Goal: Information Seeking & Learning: Compare options

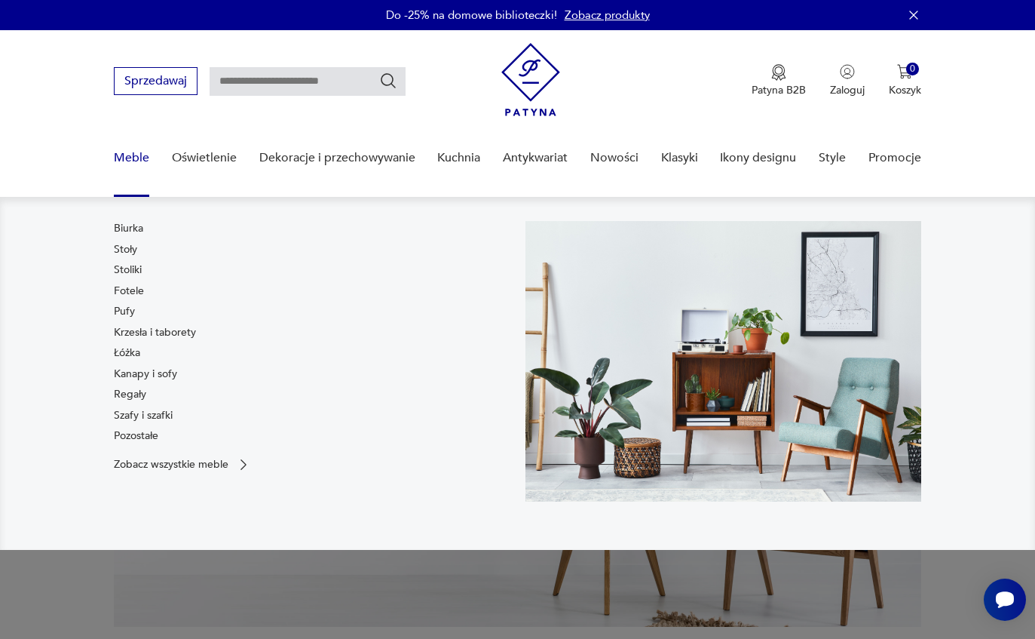
click at [121, 376] on link "Kanapy i sofy" at bounding box center [145, 373] width 63 height 15
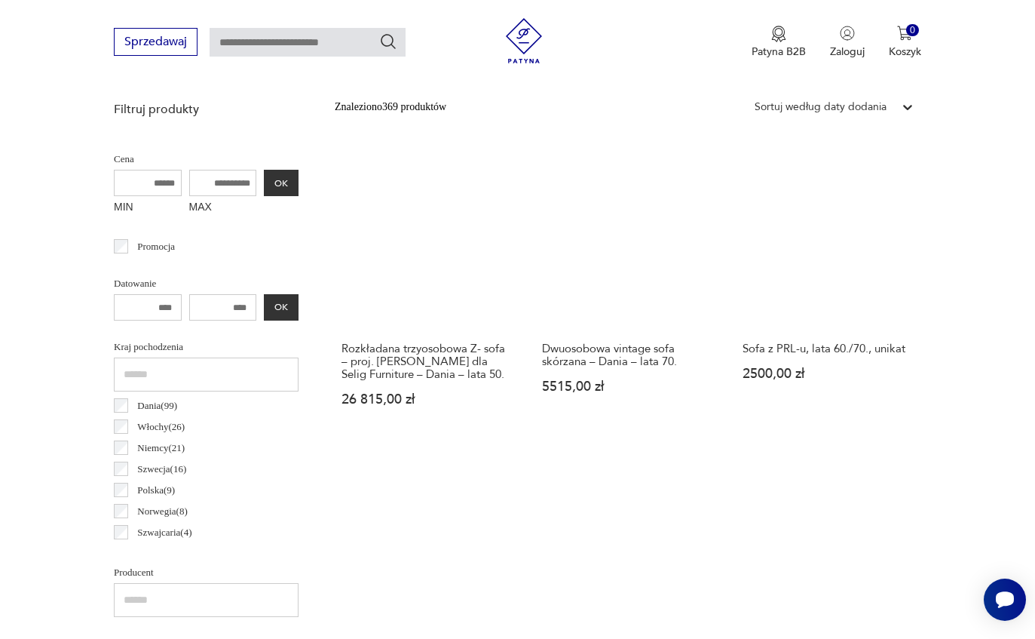
scroll to position [535, 0]
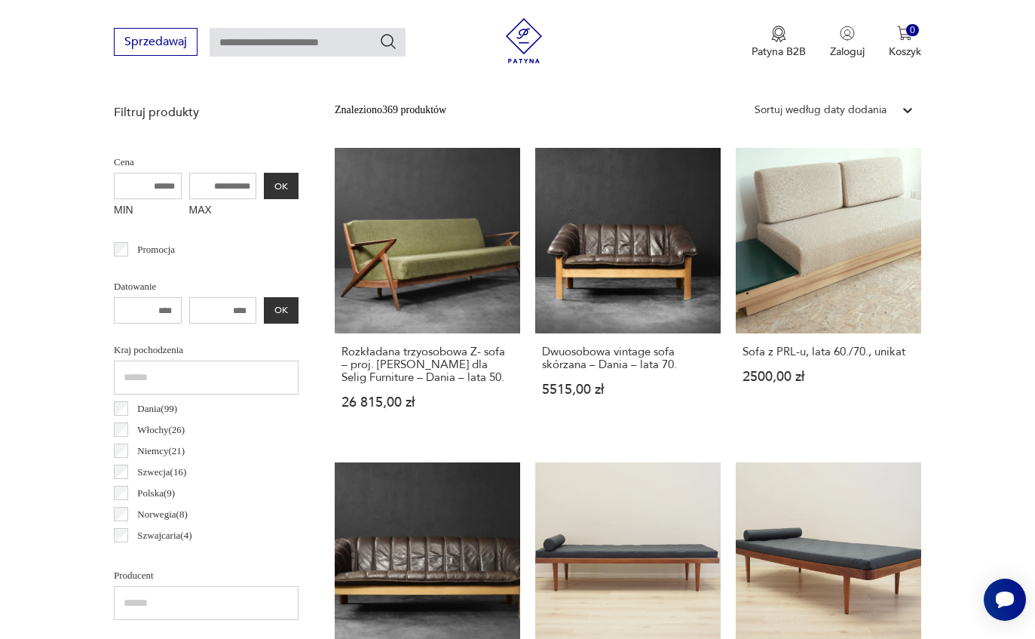
click at [189, 182] on input "MAX" at bounding box center [223, 186] width 68 height 26
click at [858, 285] on link "Sofa z PRL-u, lata 60./70., unikat 2500,00 zł" at bounding box center [828, 293] width 185 height 290
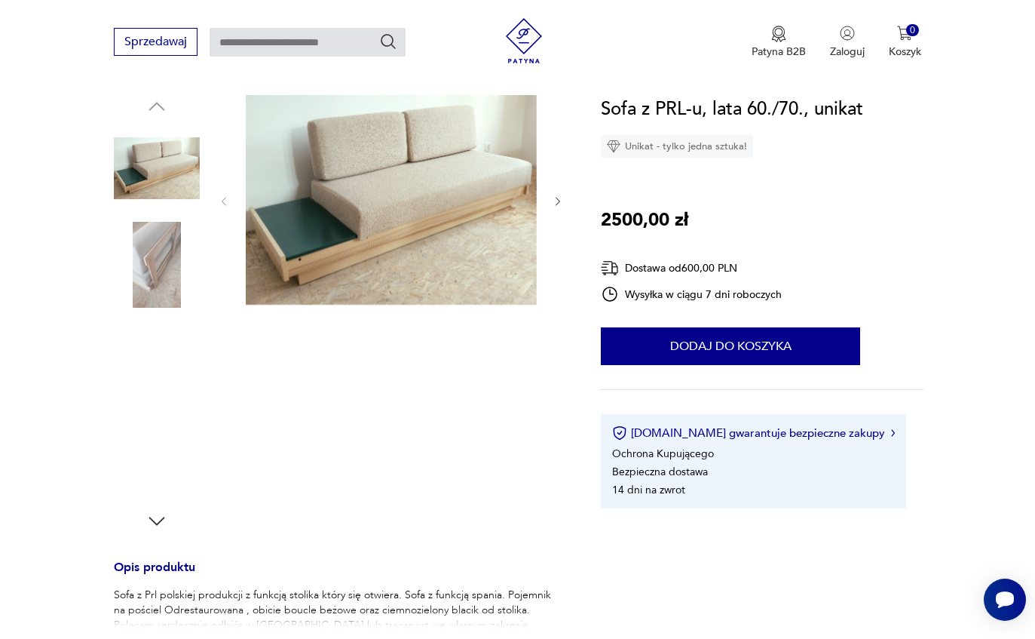
click at [159, 268] on img at bounding box center [157, 265] width 86 height 86
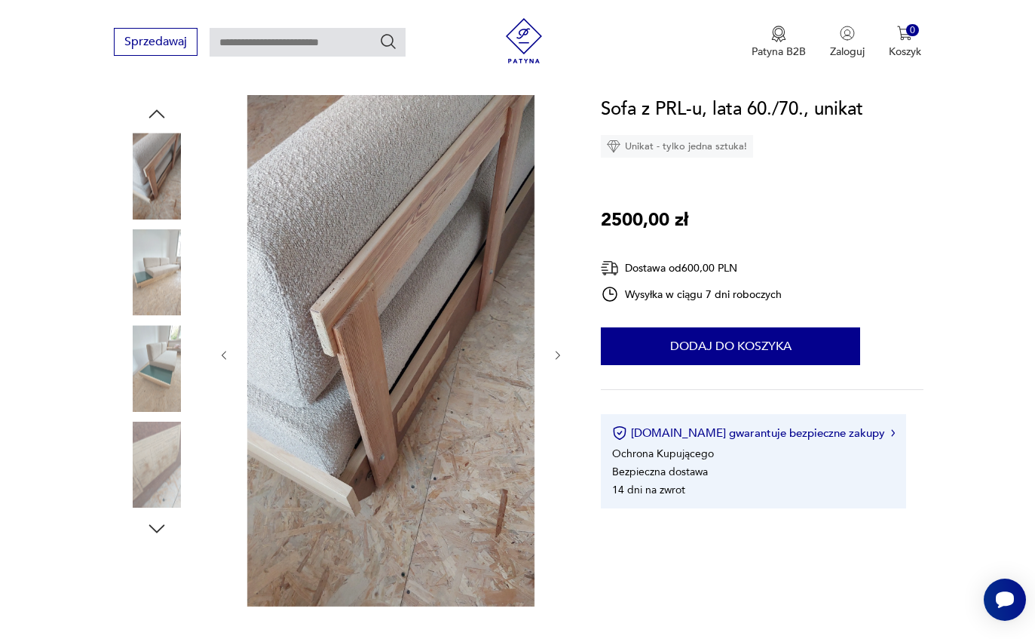
click at [149, 388] on img at bounding box center [157, 368] width 86 height 86
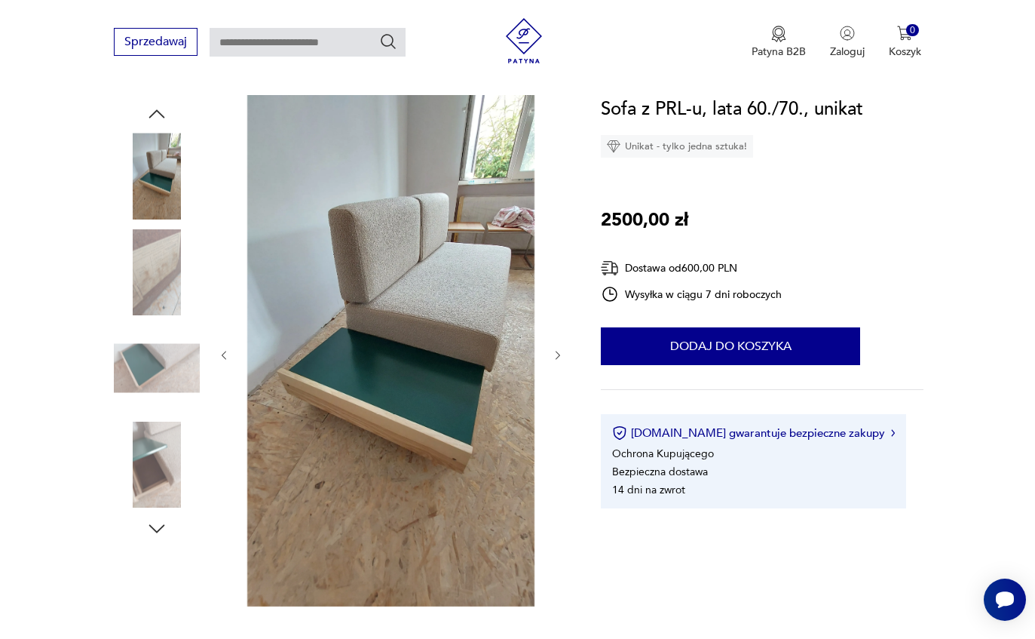
click at [159, 464] on img at bounding box center [157, 464] width 86 height 86
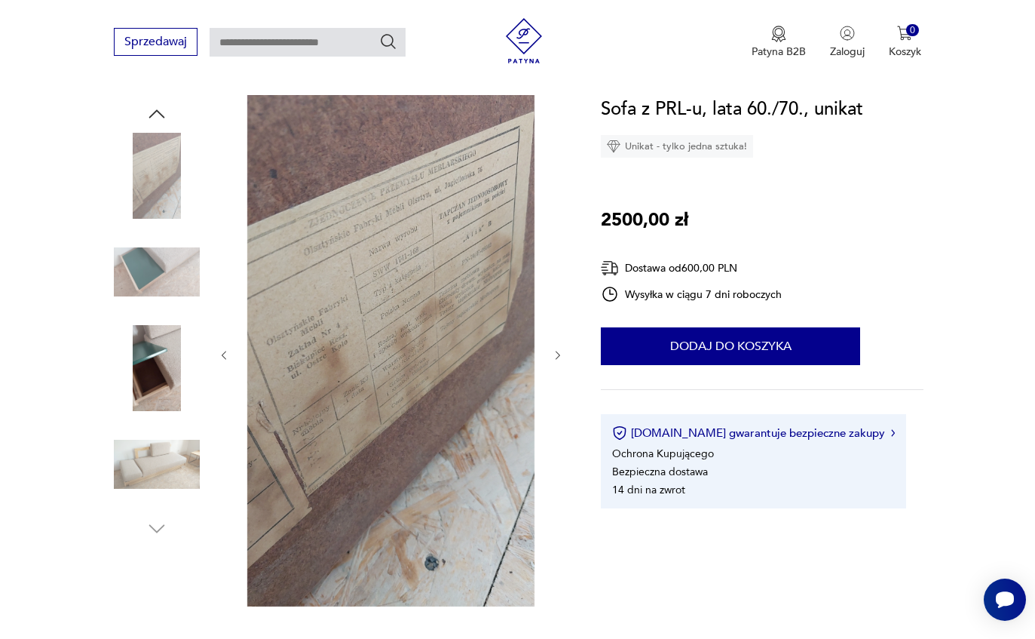
click at [152, 172] on img at bounding box center [157, 176] width 86 height 86
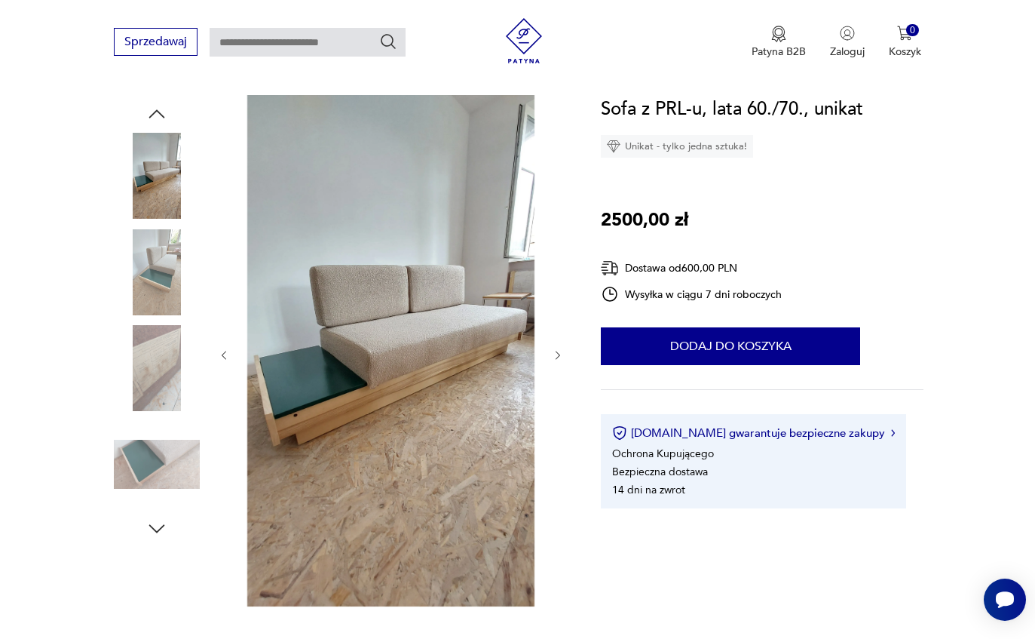
click at [149, 188] on img at bounding box center [157, 176] width 86 height 86
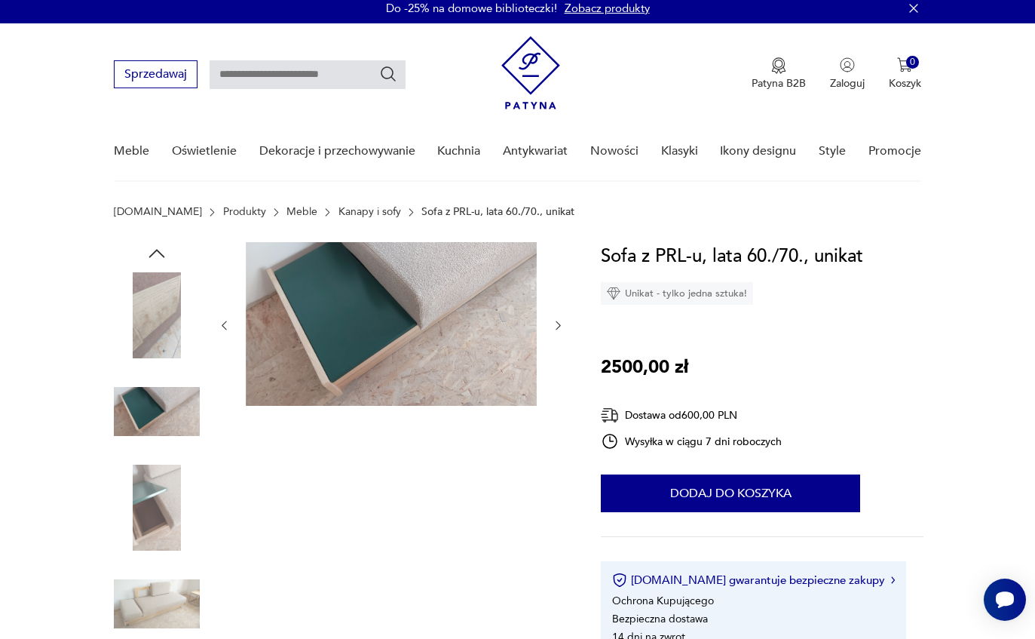
scroll to position [0, 0]
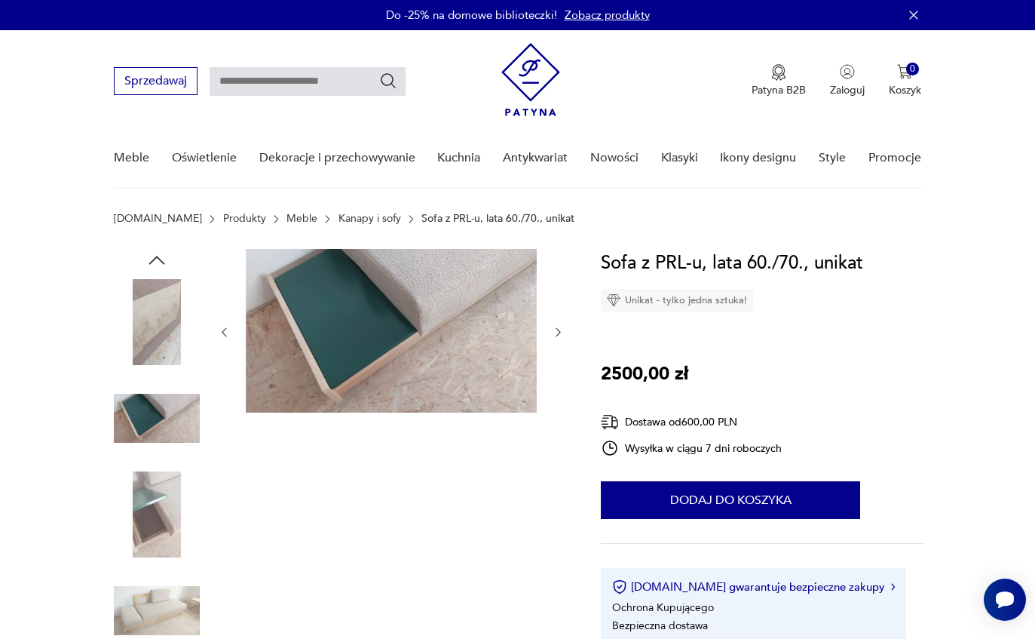
click at [152, 604] on img at bounding box center [157, 611] width 86 height 86
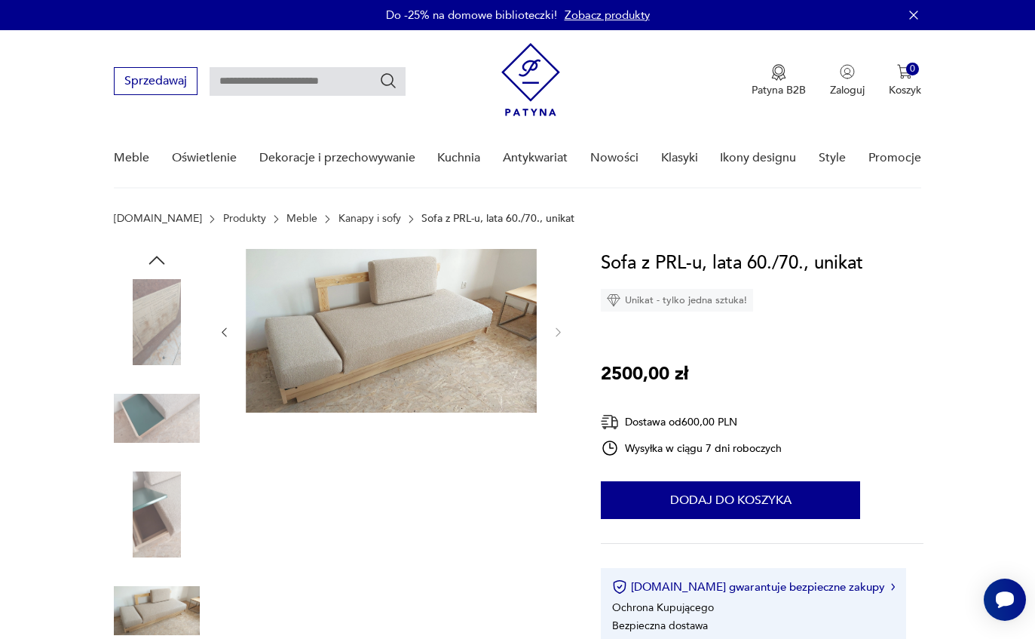
click at [311, 338] on img at bounding box center [391, 331] width 291 height 164
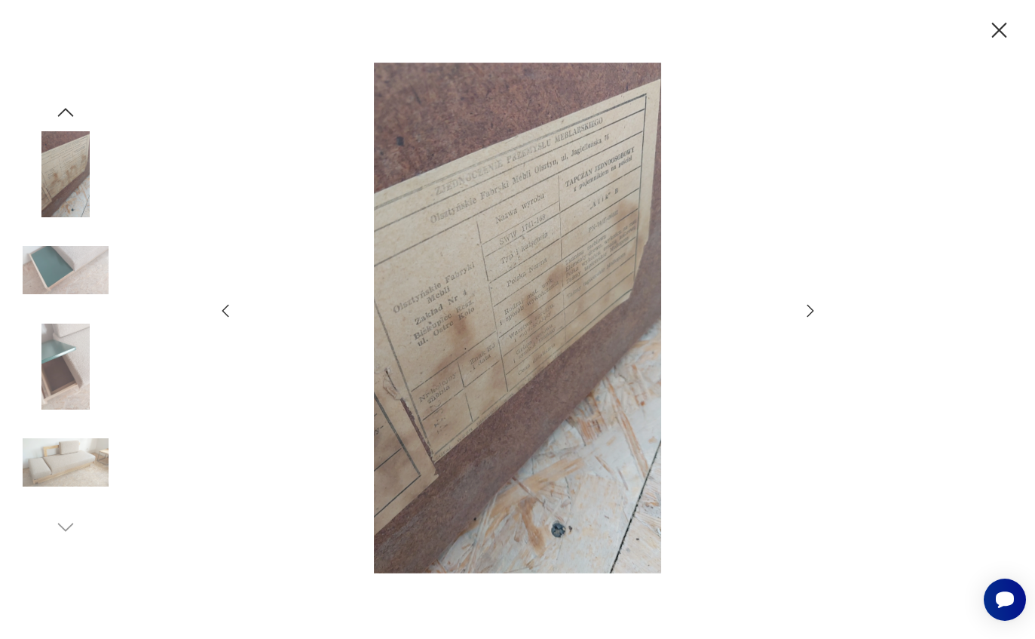
click at [60, 473] on img at bounding box center [66, 462] width 86 height 86
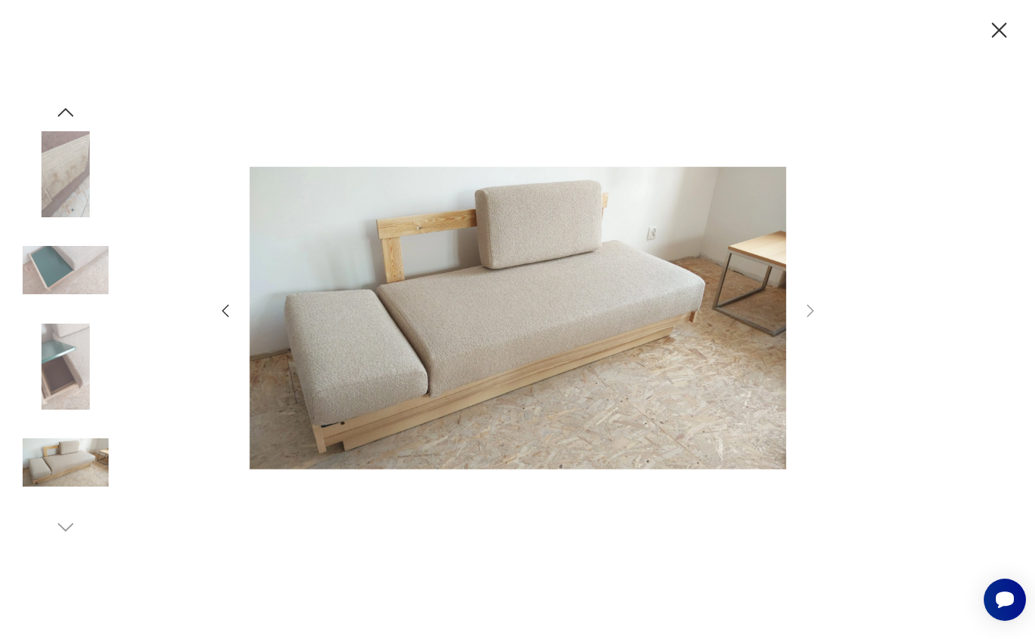
click at [1004, 32] on icon "button" at bounding box center [999, 30] width 26 height 26
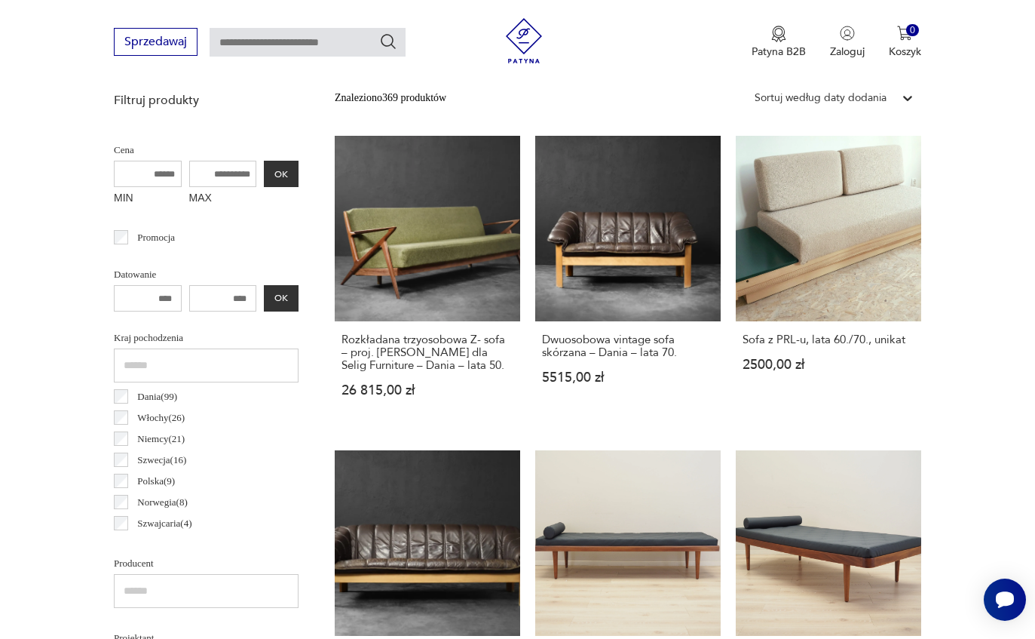
scroll to position [541, 0]
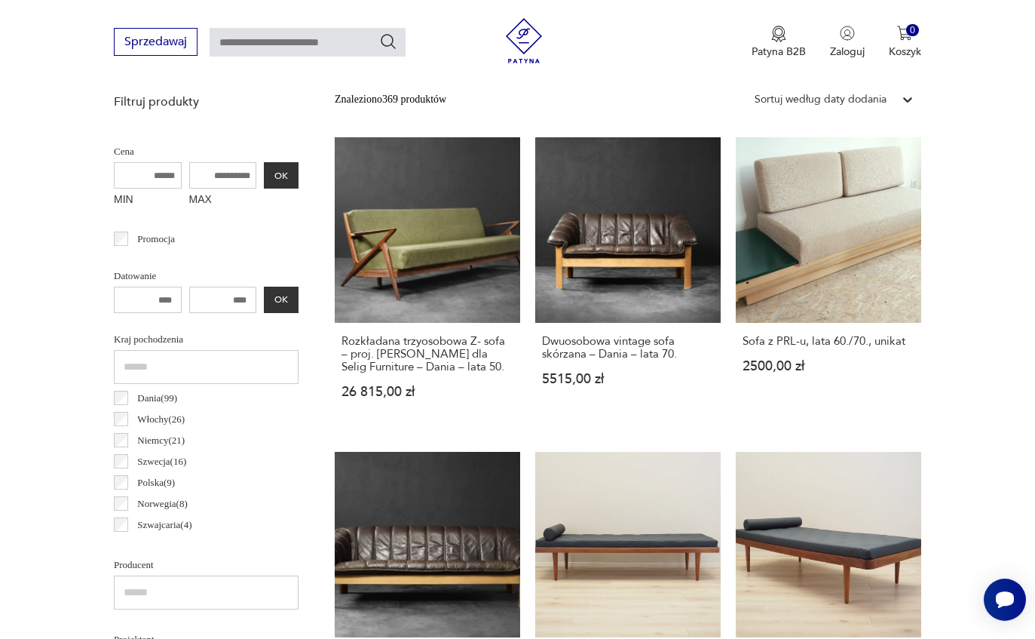
click at [189, 173] on input "MAX" at bounding box center [223, 175] width 68 height 26
type input "****"
click at [264, 183] on button "OK" at bounding box center [281, 175] width 35 height 26
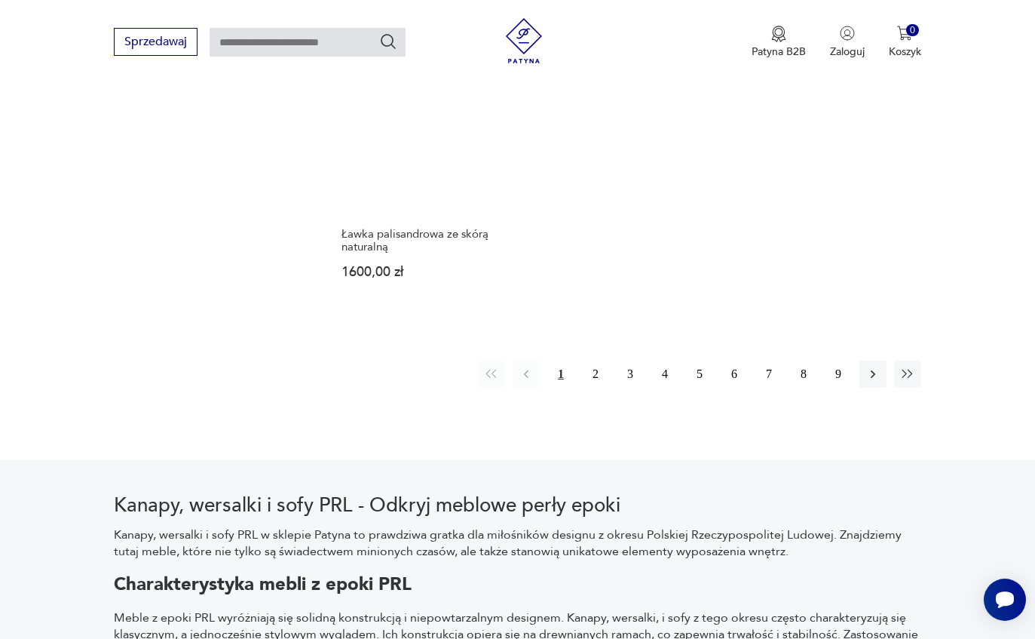
scroll to position [2223, 0]
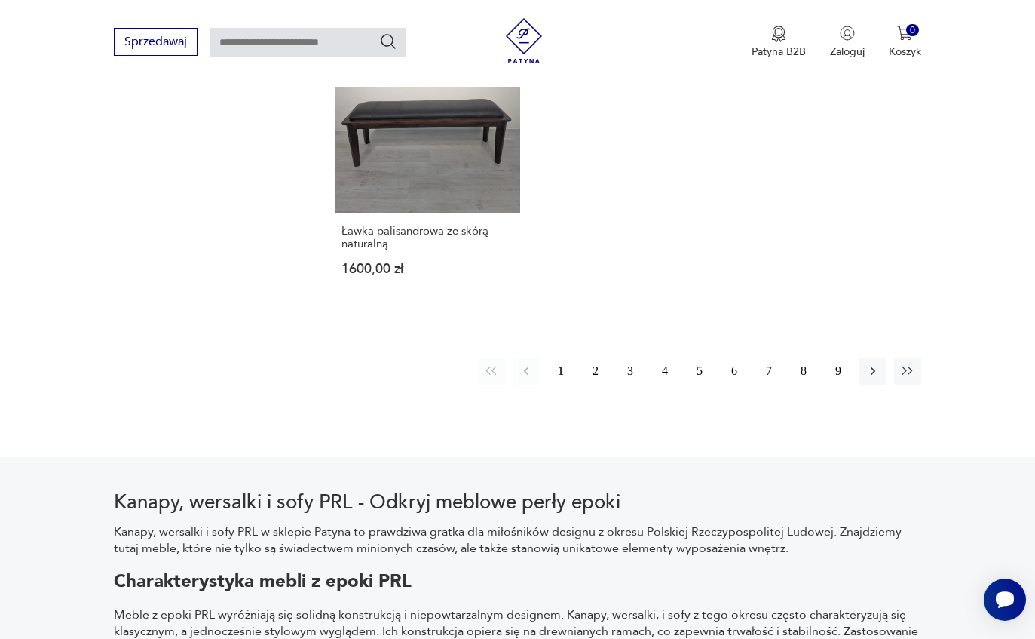
click at [587, 385] on button "2" at bounding box center [595, 370] width 27 height 27
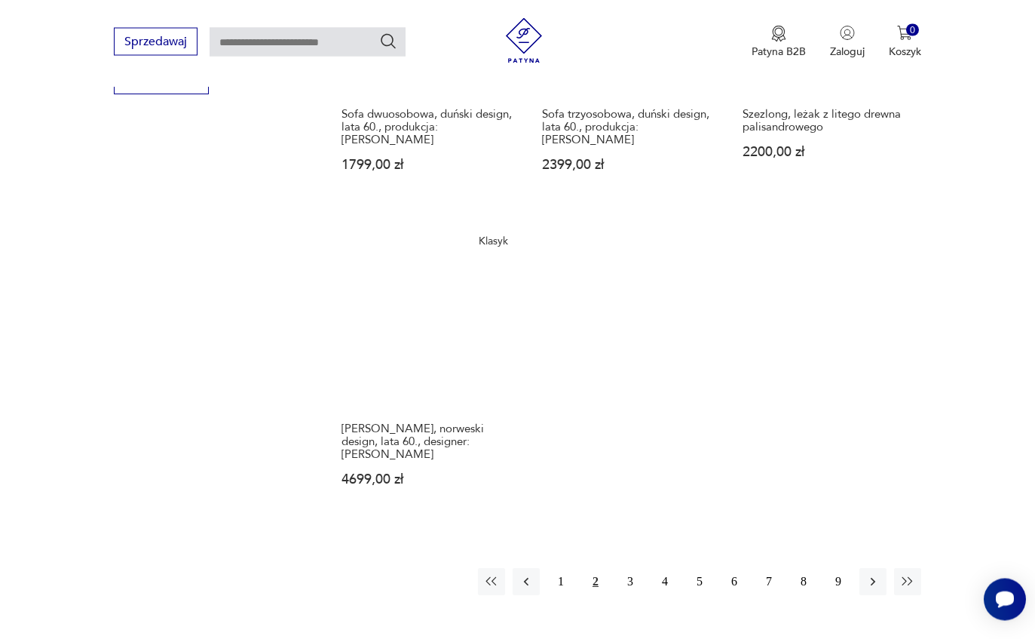
scroll to position [2013, 0]
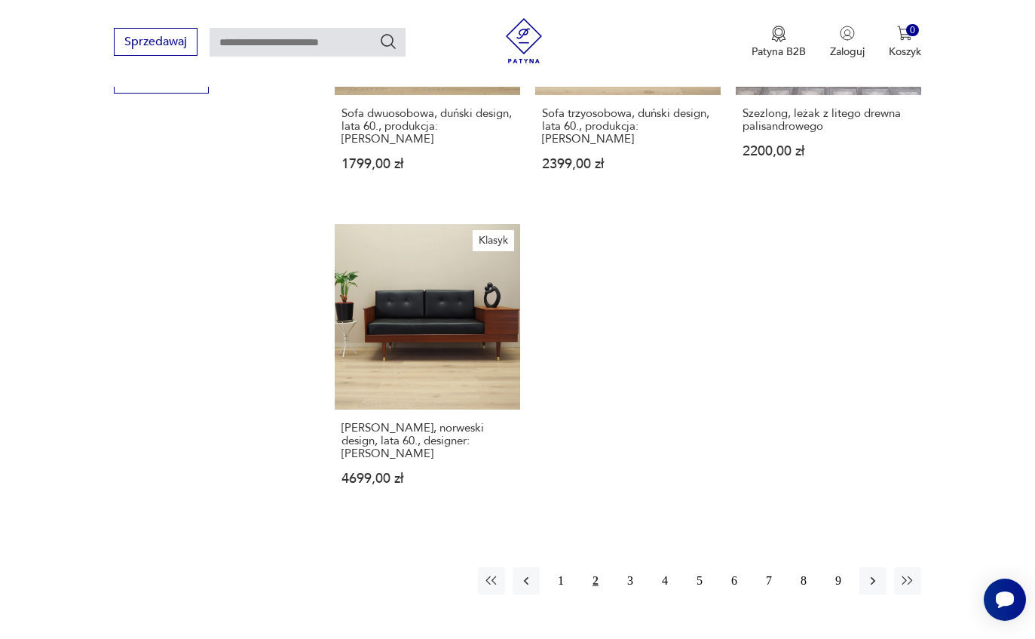
click at [629, 594] on button "3" at bounding box center [630, 580] width 27 height 27
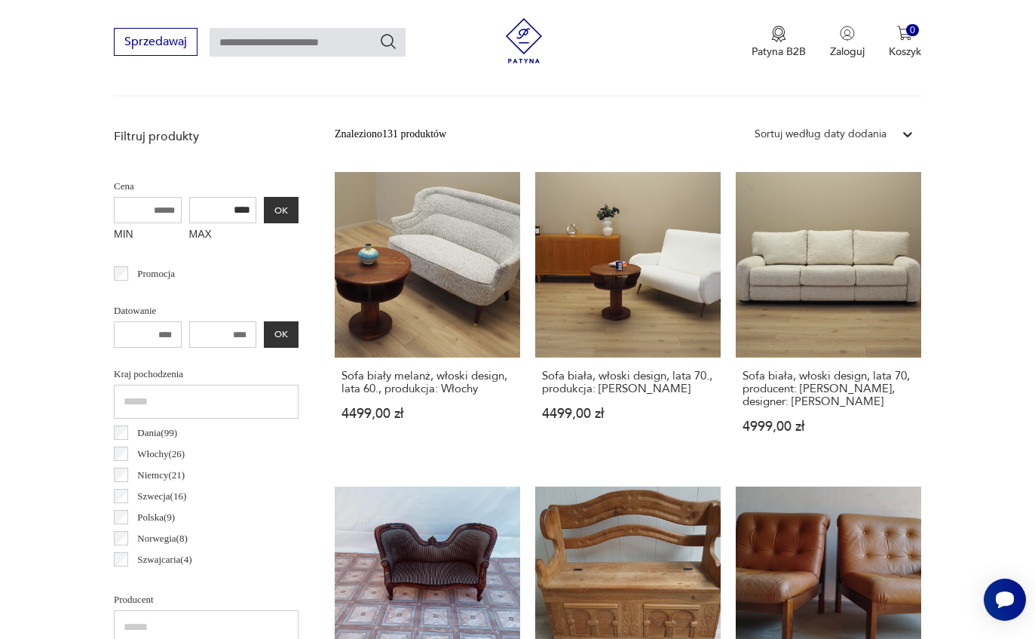
scroll to position [556, 0]
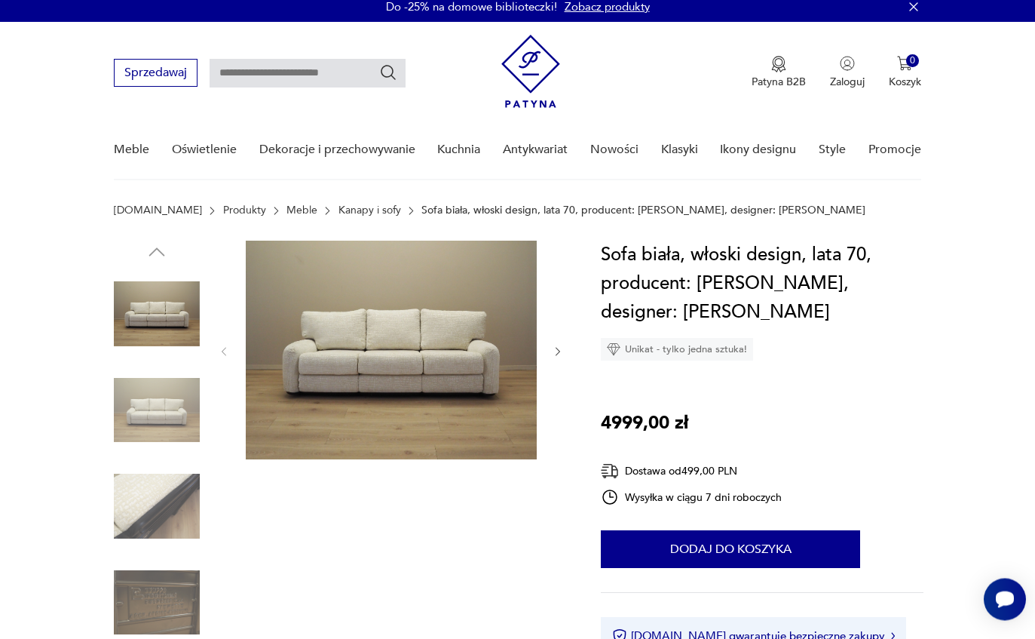
scroll to position [9, 0]
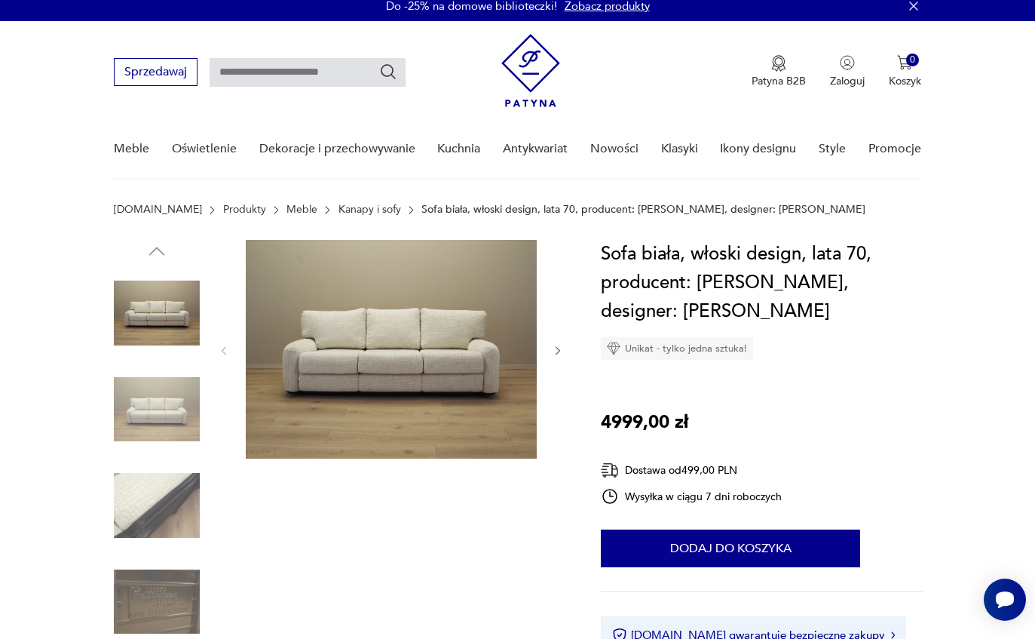
click at [153, 407] on img at bounding box center [157, 409] width 86 height 86
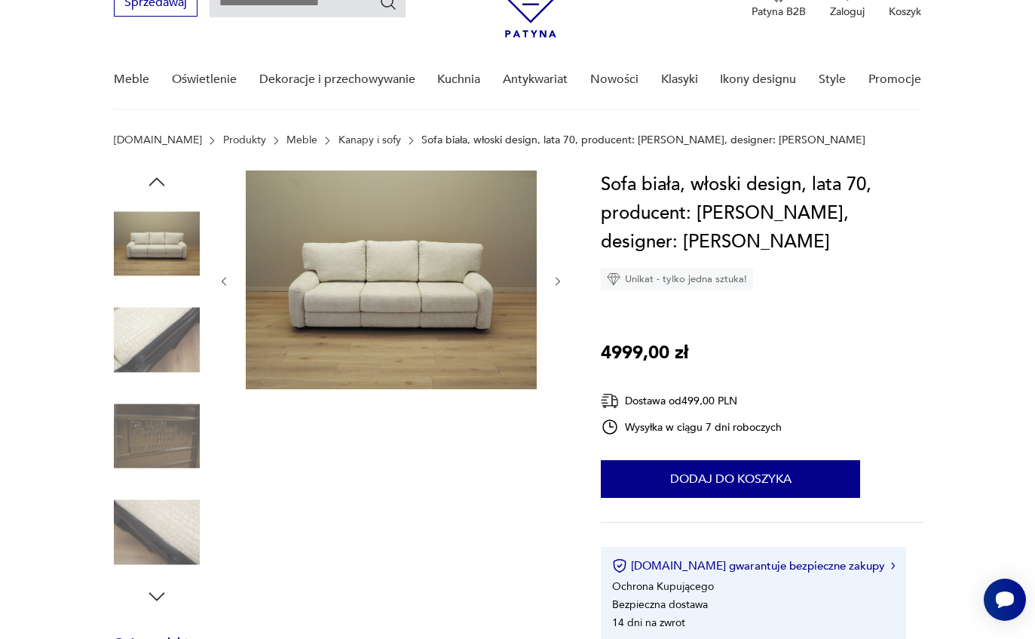
scroll to position [78, 0]
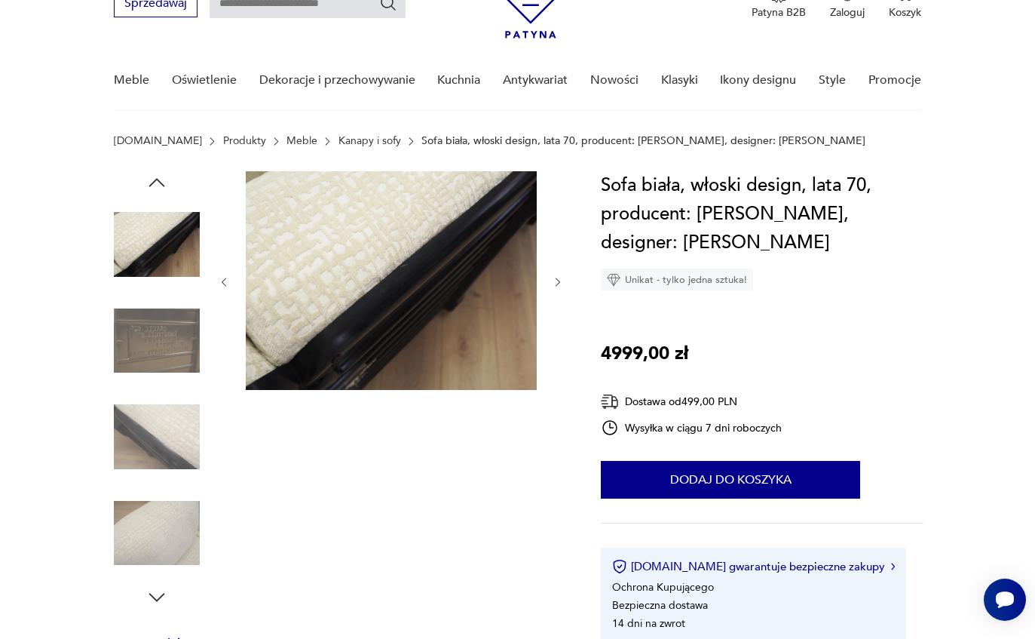
click at [143, 437] on img at bounding box center [157, 437] width 86 height 86
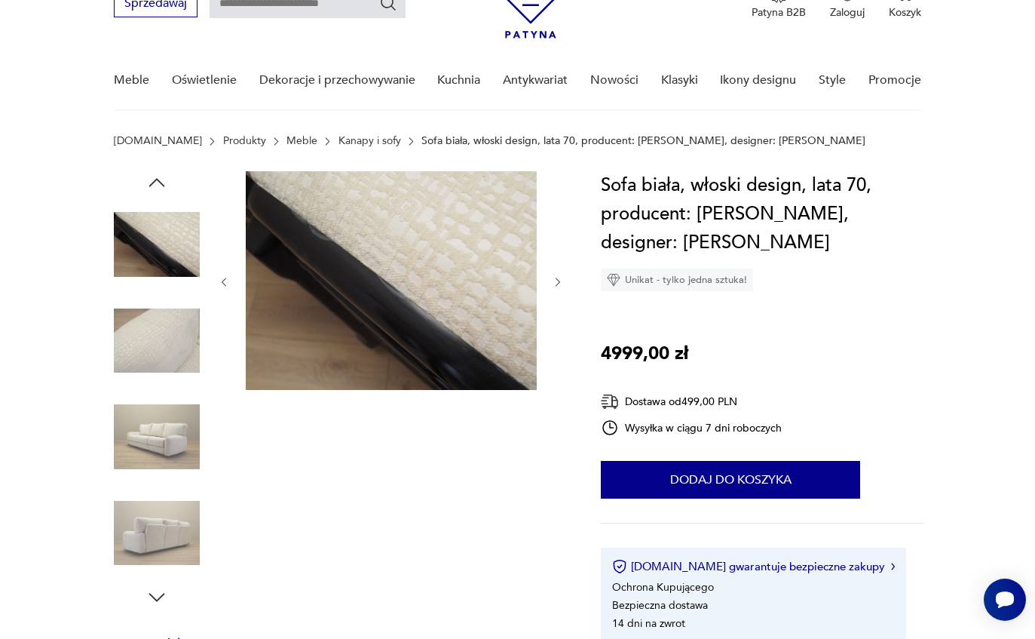
click at [158, 444] on img at bounding box center [157, 437] width 86 height 86
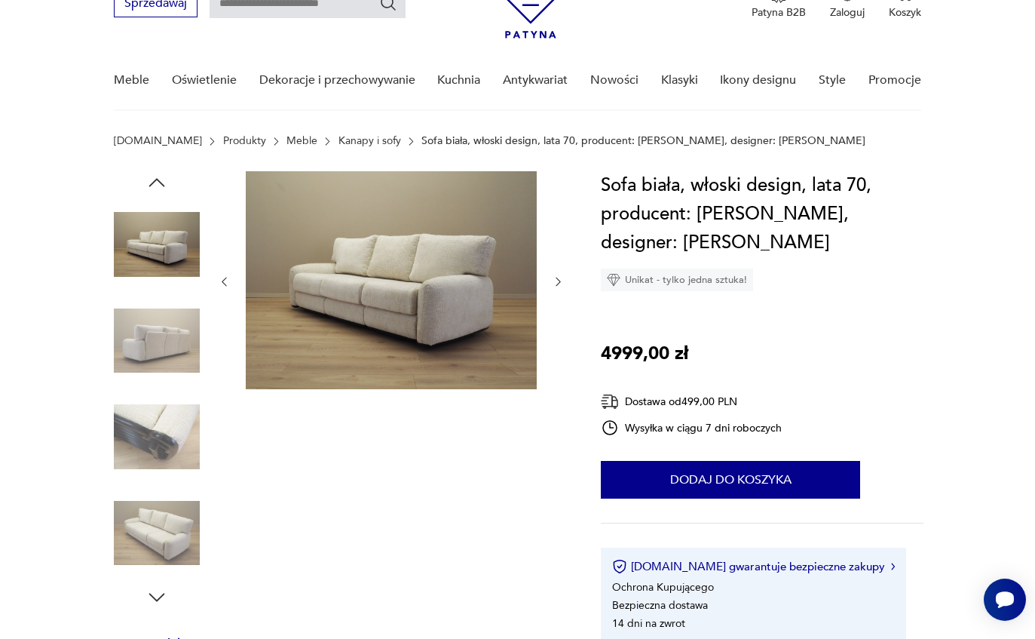
click at [153, 519] on img at bounding box center [157, 533] width 86 height 86
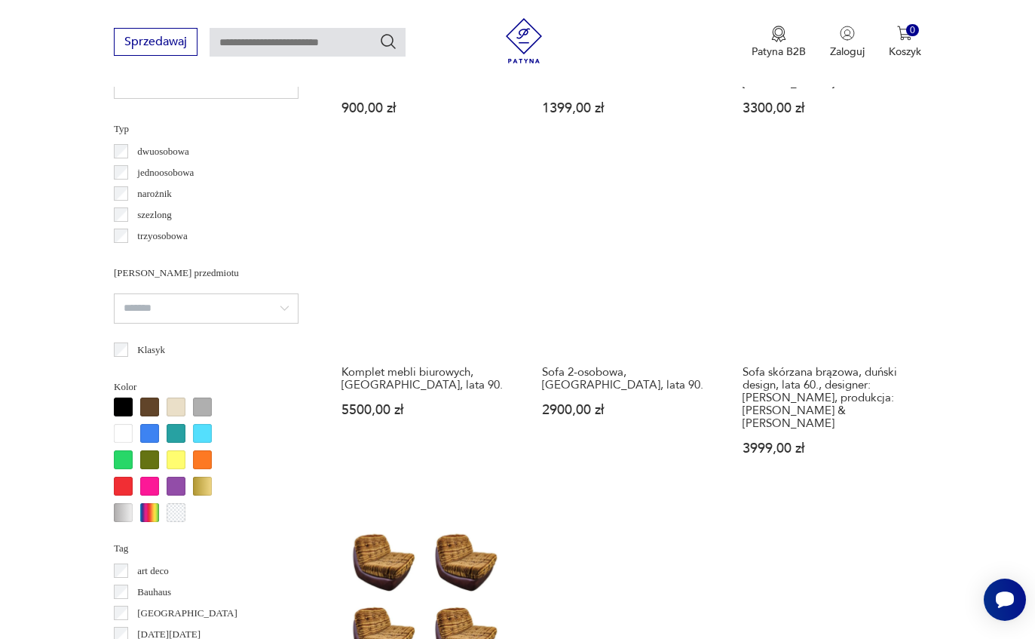
scroll to position [1122, 0]
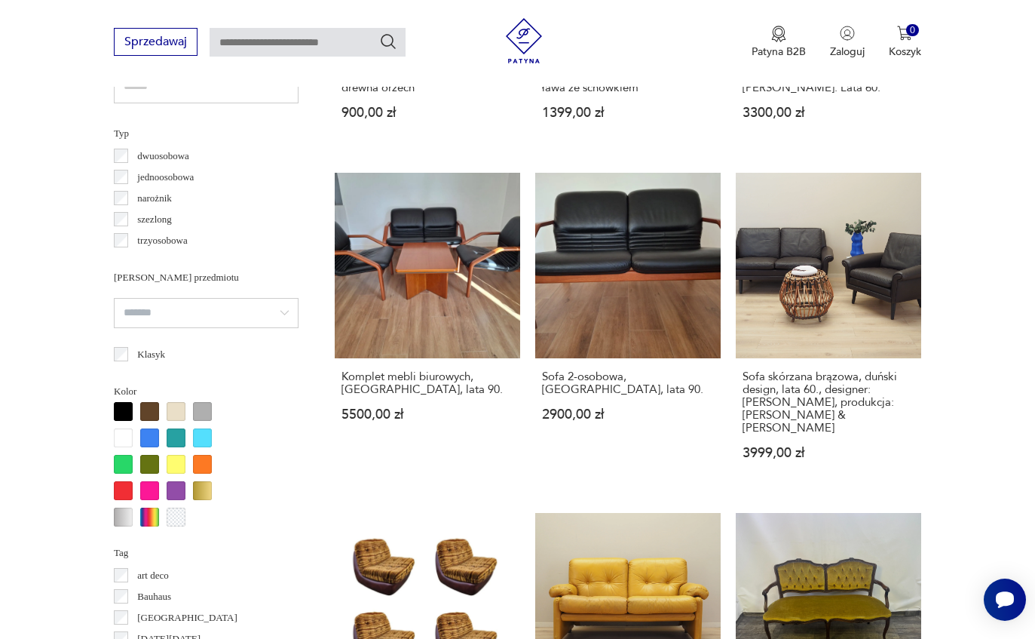
click at [247, 39] on input "text" at bounding box center [308, 42] width 196 height 29
type input "********"
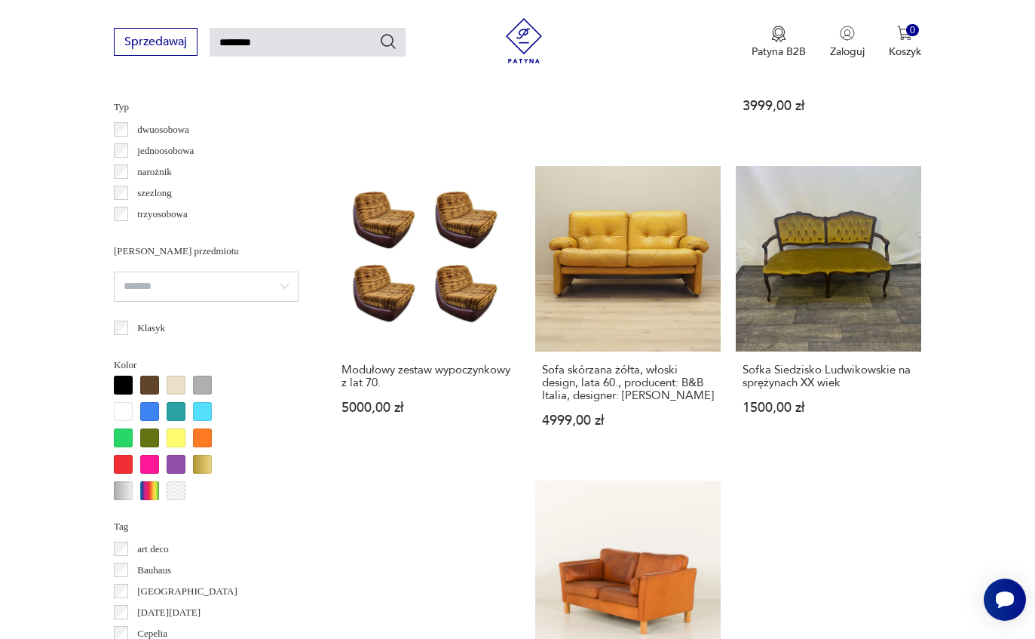
type input "********"
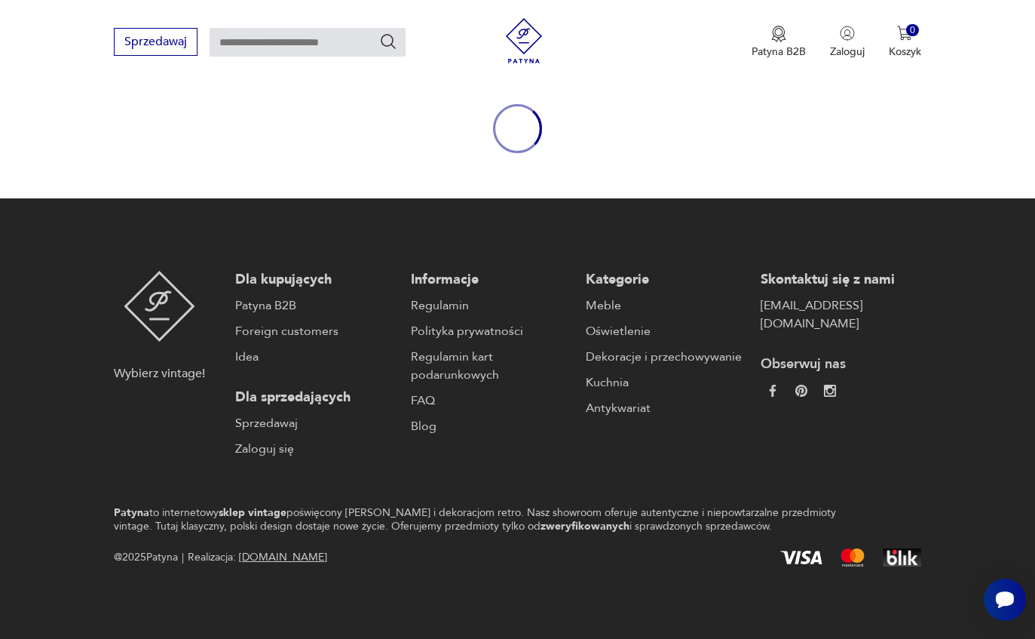
scroll to position [154, 0]
type input "********"
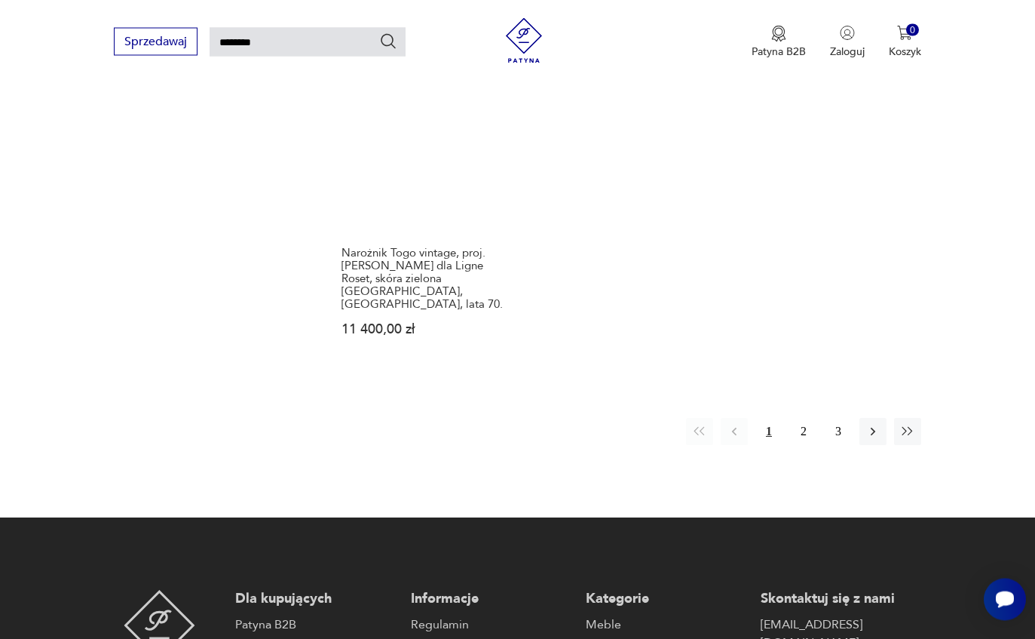
scroll to position [1921, 0]
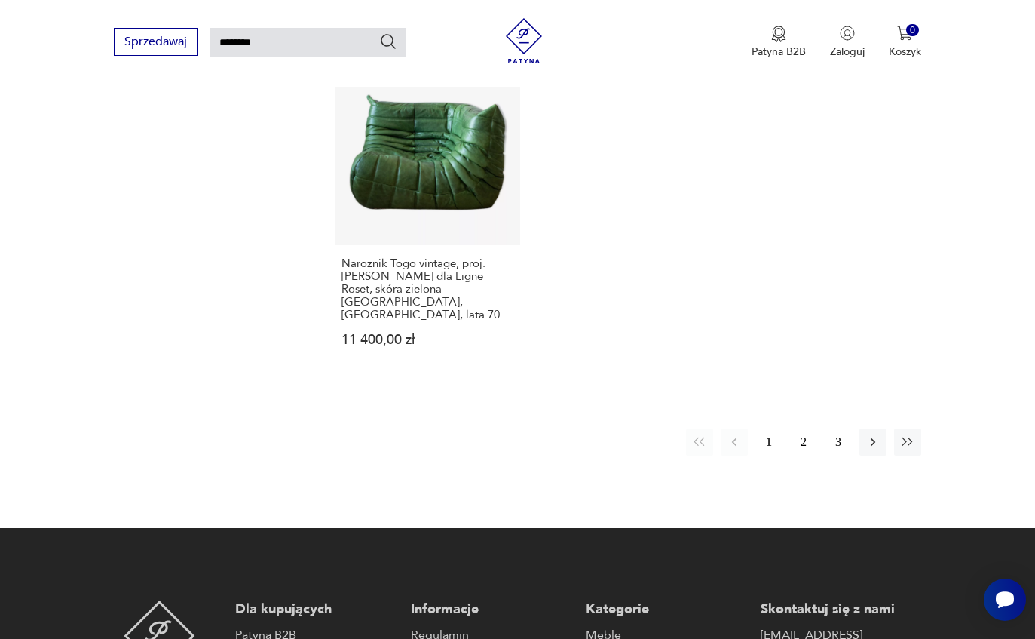
click at [811, 434] on button "2" at bounding box center [803, 441] width 27 height 27
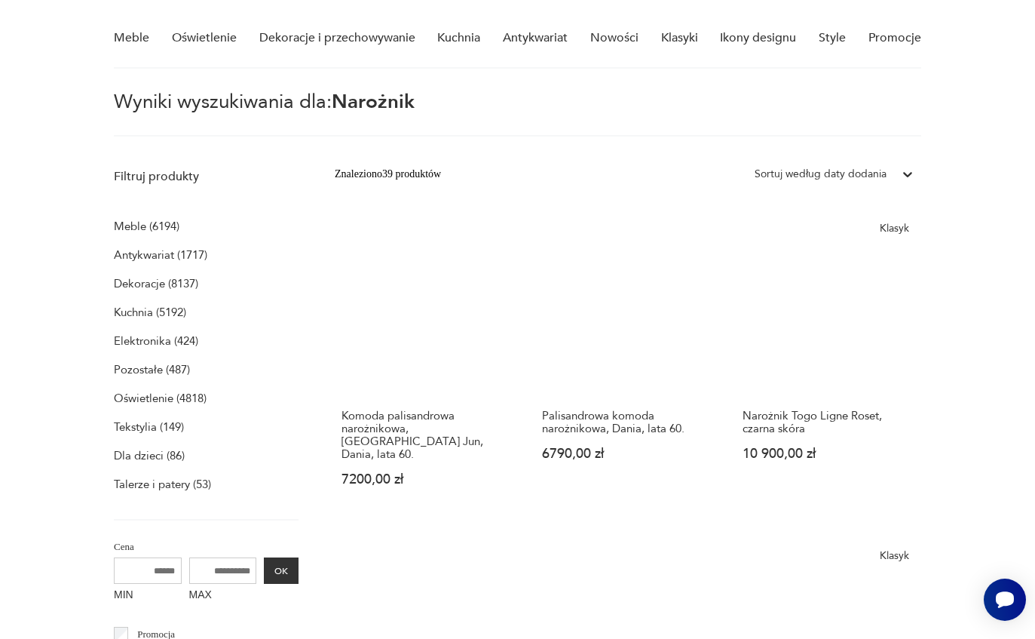
scroll to position [54, 0]
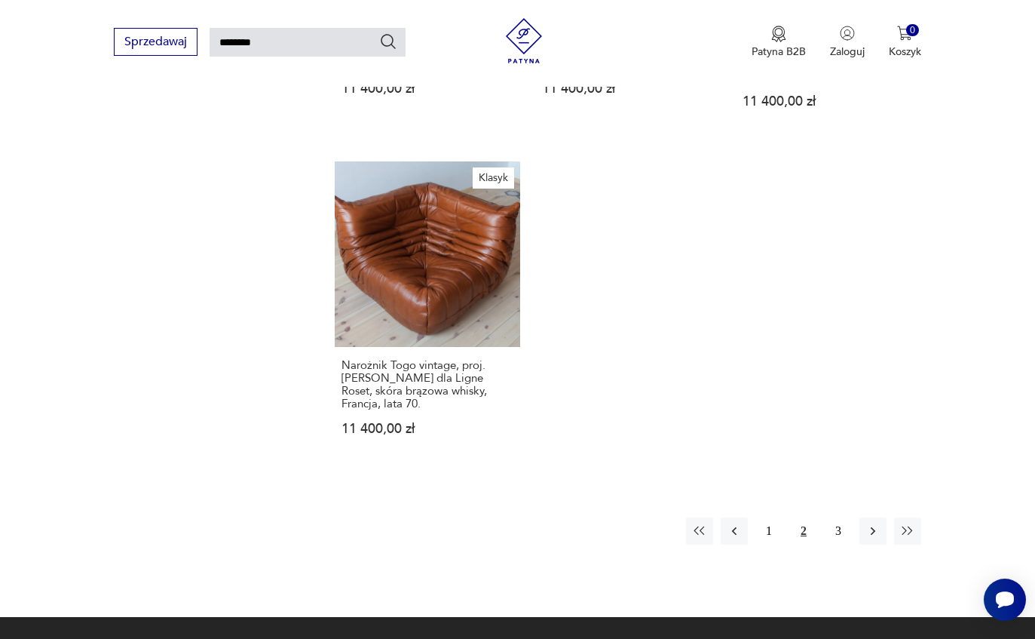
click at [835, 519] on button "3" at bounding box center [838, 530] width 27 height 27
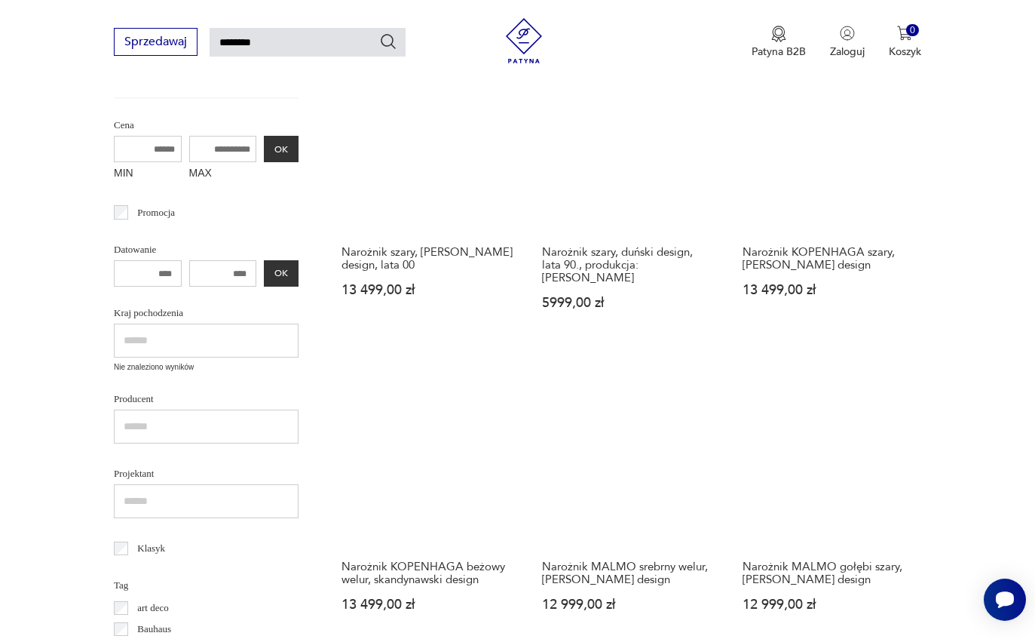
scroll to position [283, 0]
